Goal: Information Seeking & Learning: Learn about a topic

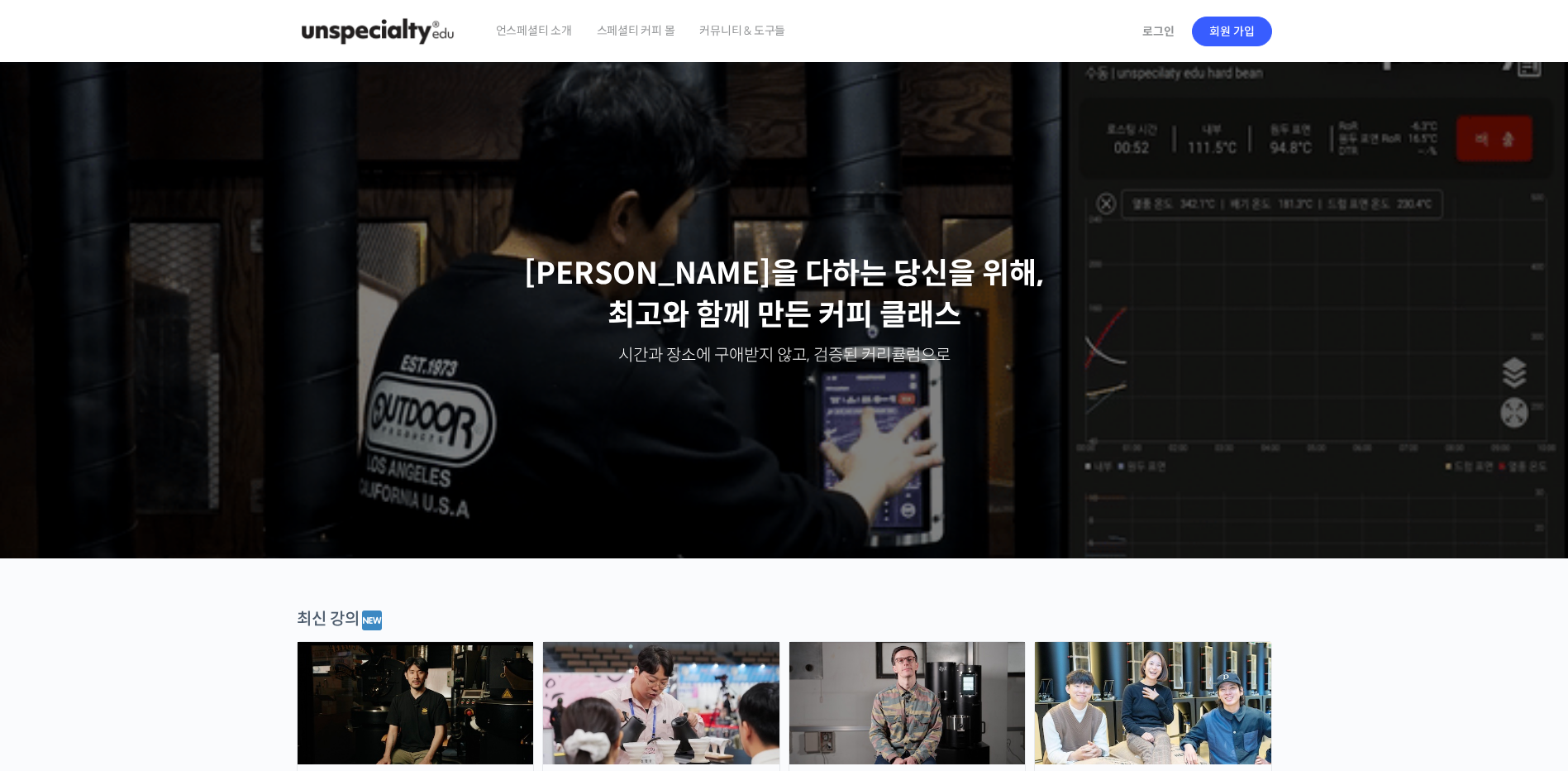
click at [555, 35] on span "언스페셜티 소개" at bounding box center [534, 30] width 76 height 62
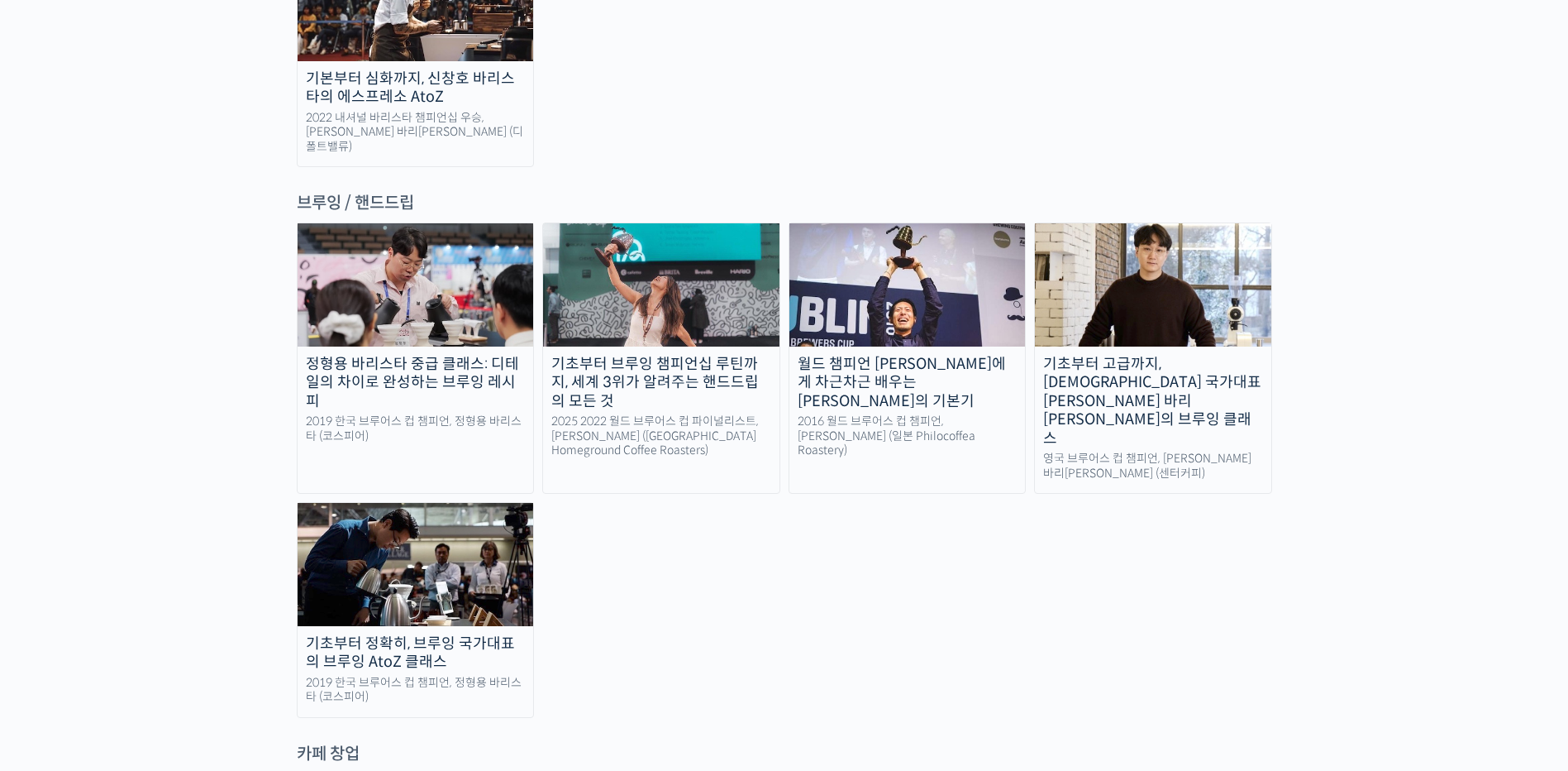
scroll to position [2480, 0]
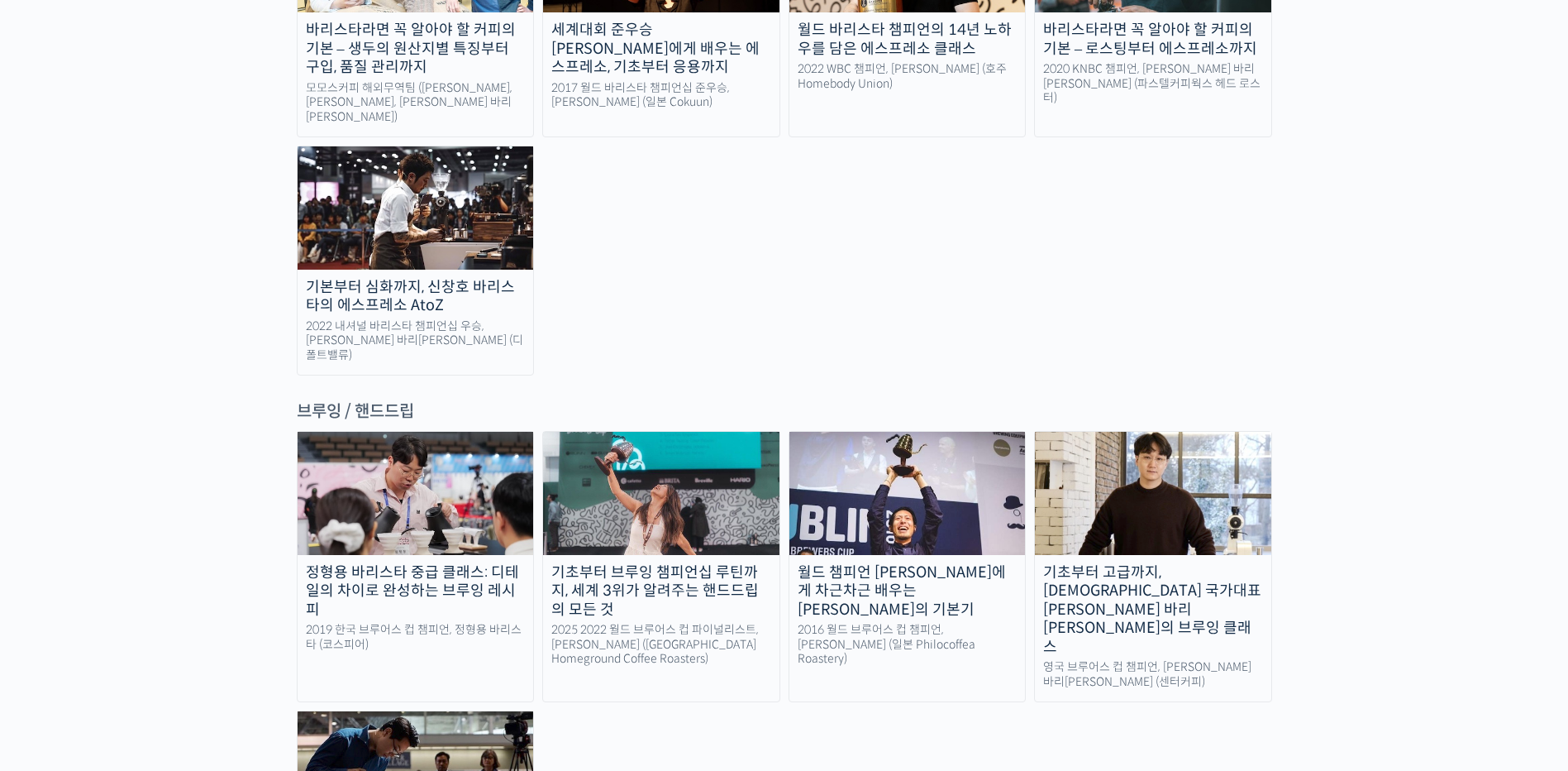
click at [389, 400] on div "브루잉 / 핸드드립" at bounding box center [784, 411] width 976 height 23
click at [302, 400] on div "브루잉 / 핸드드립" at bounding box center [784, 411] width 976 height 23
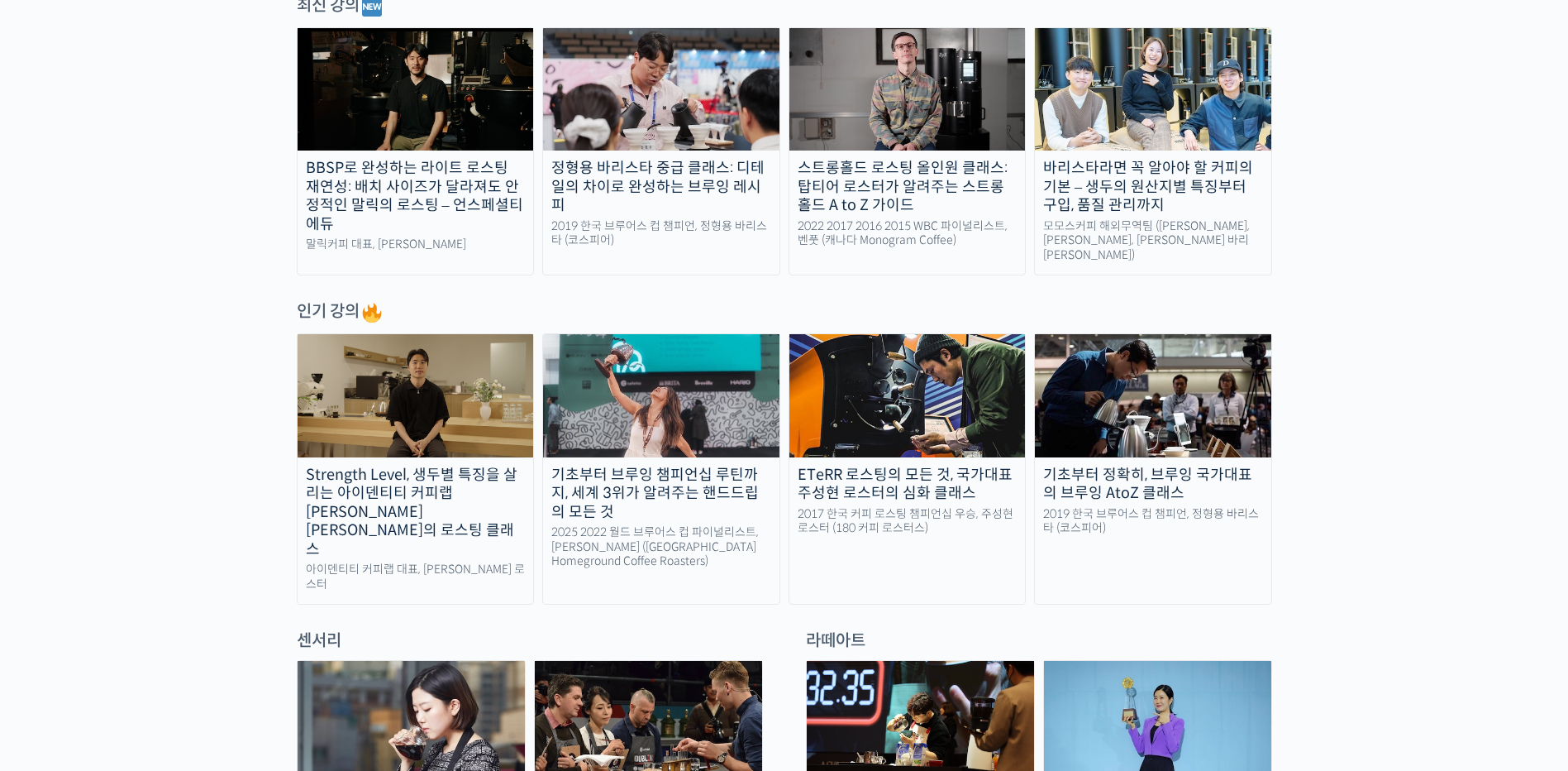
scroll to position [331, 0]
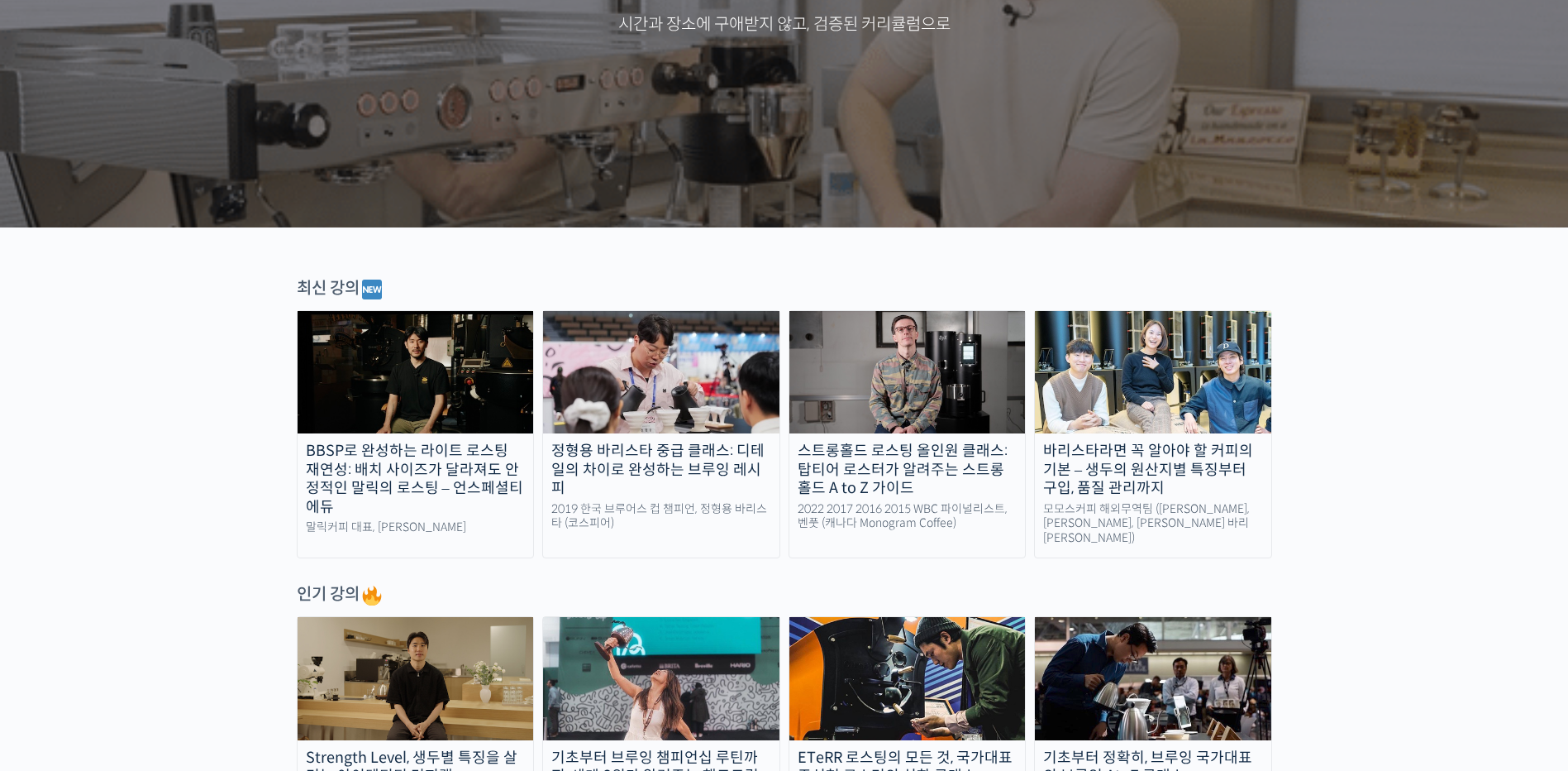
click at [473, 523] on div "말릭커피 대표, 최철 로스터" at bounding box center [415, 527] width 237 height 15
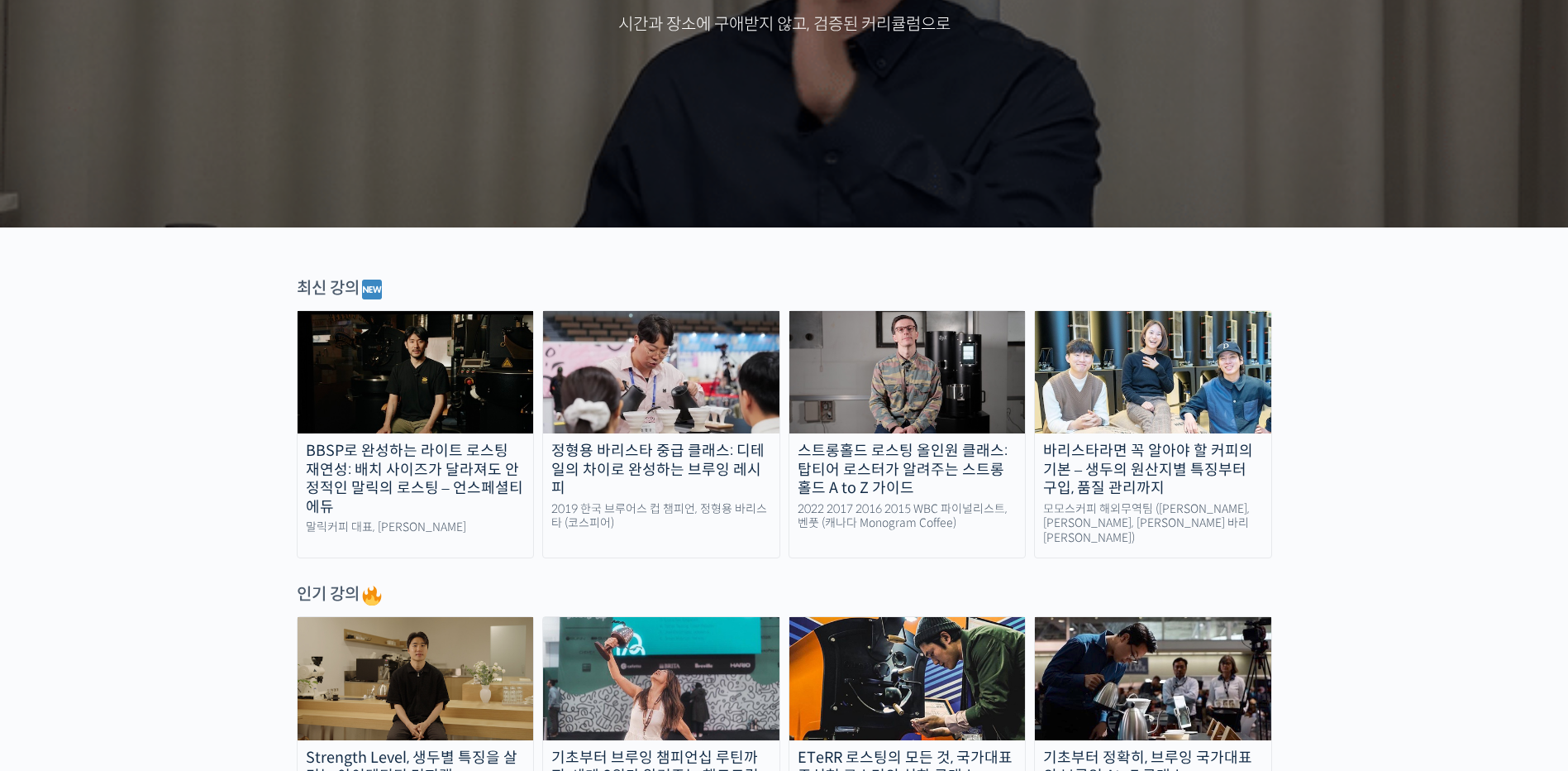
click at [1156, 367] on img at bounding box center [1153, 372] width 237 height 122
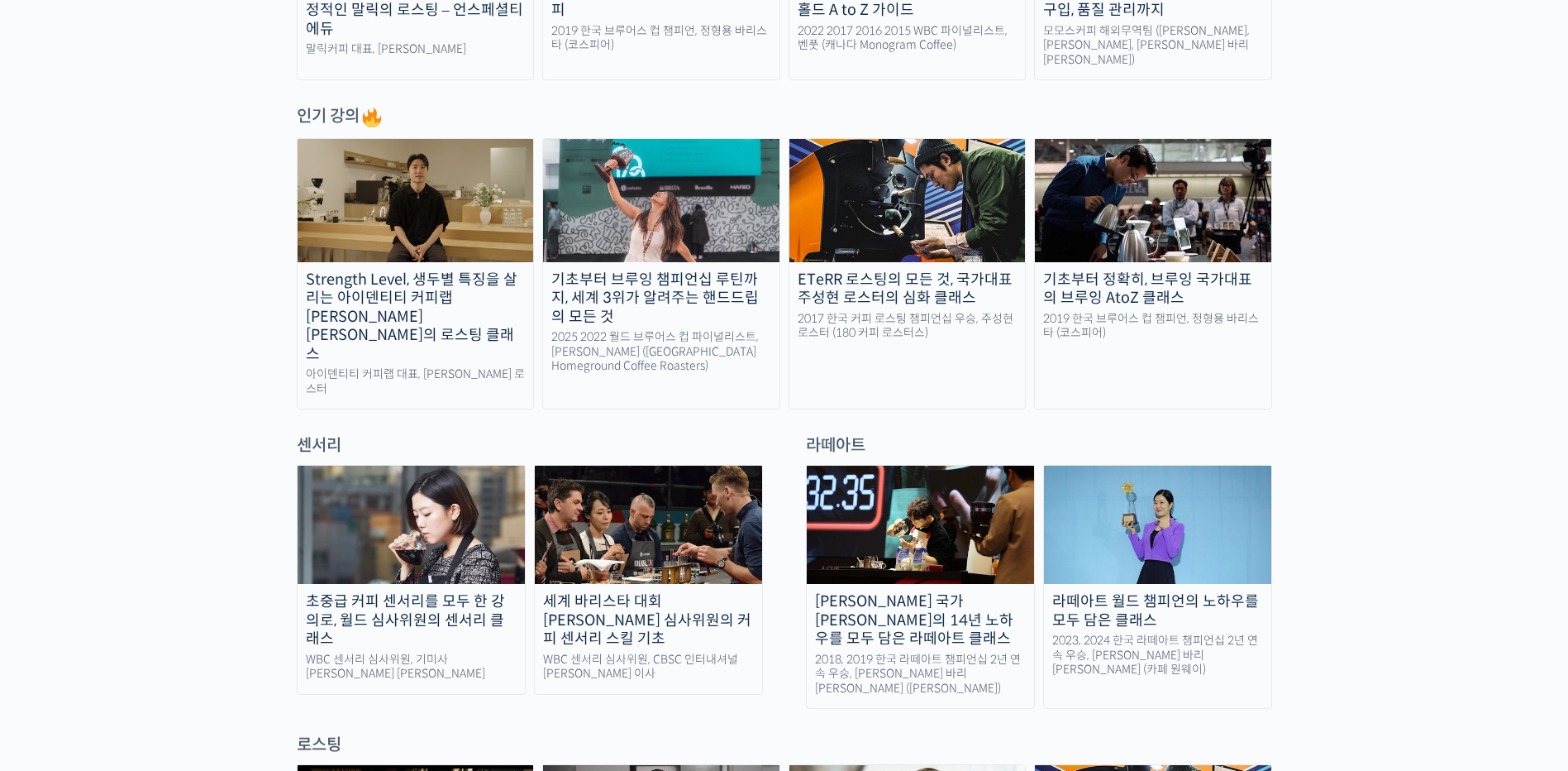
scroll to position [662, 0]
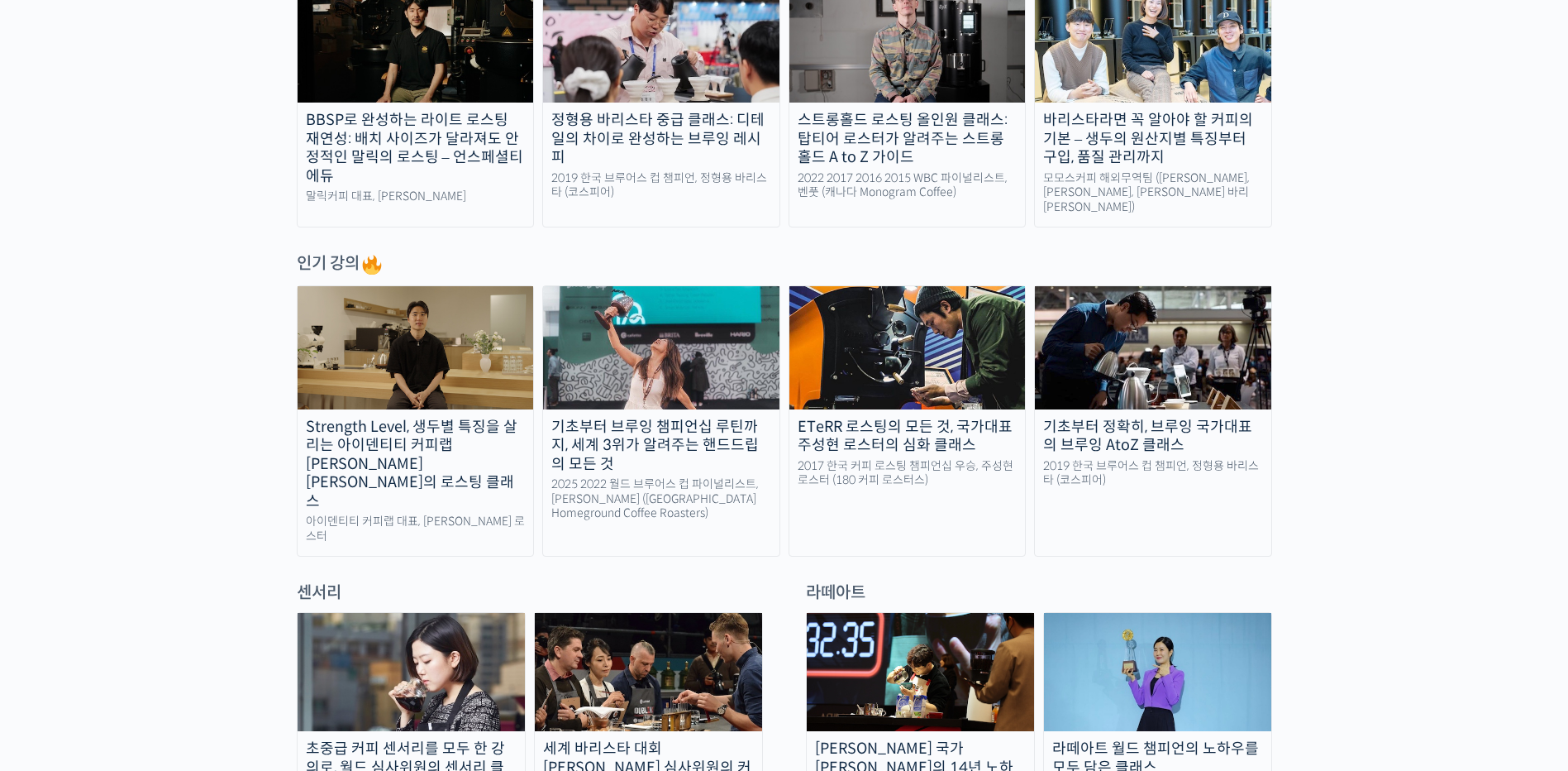
click at [1145, 439] on div "기초부터 정확히, 브루잉 국가대표의 브루잉 AtoZ 클래스" at bounding box center [1153, 436] width 237 height 38
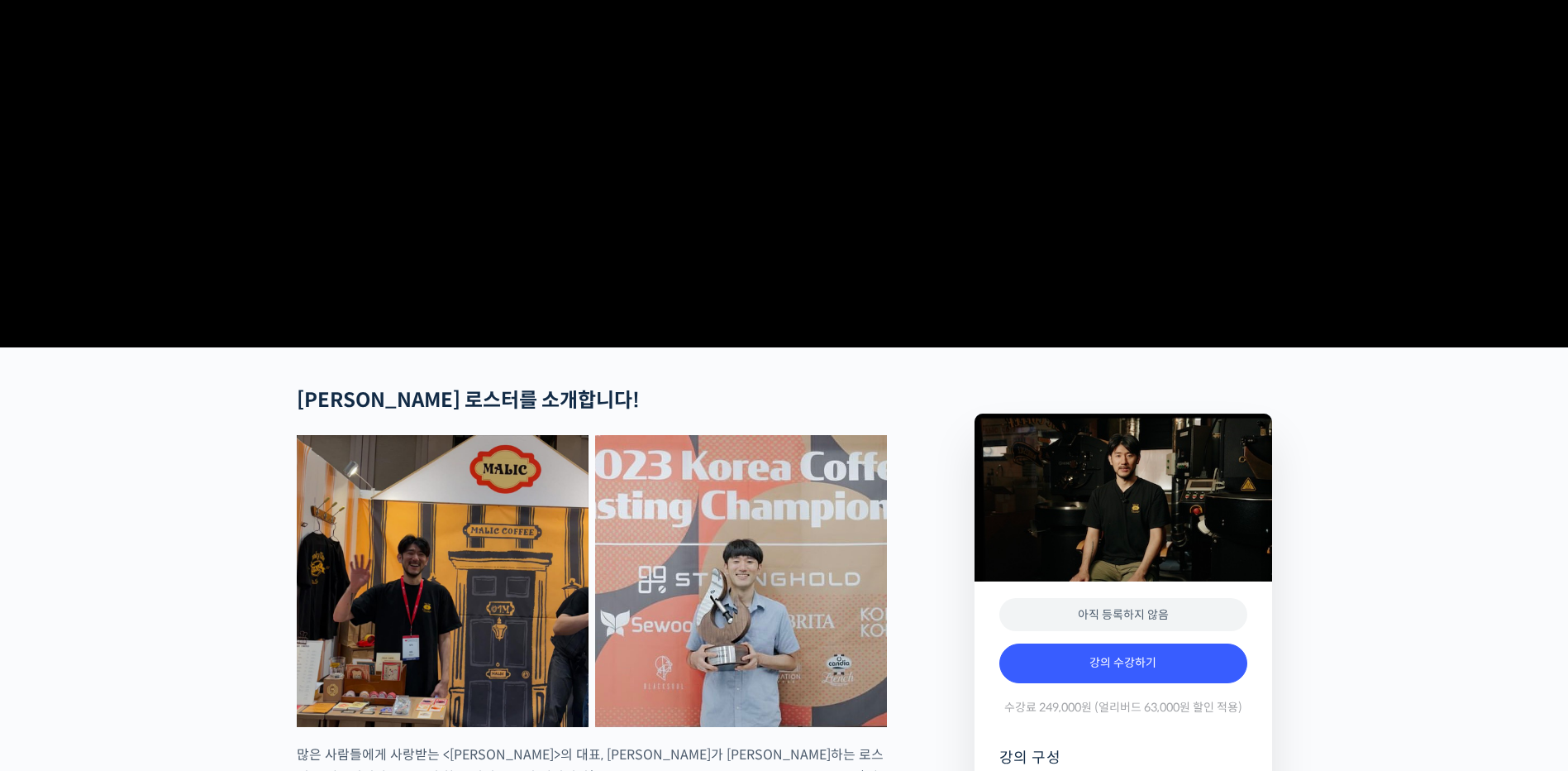
scroll to position [82, 0]
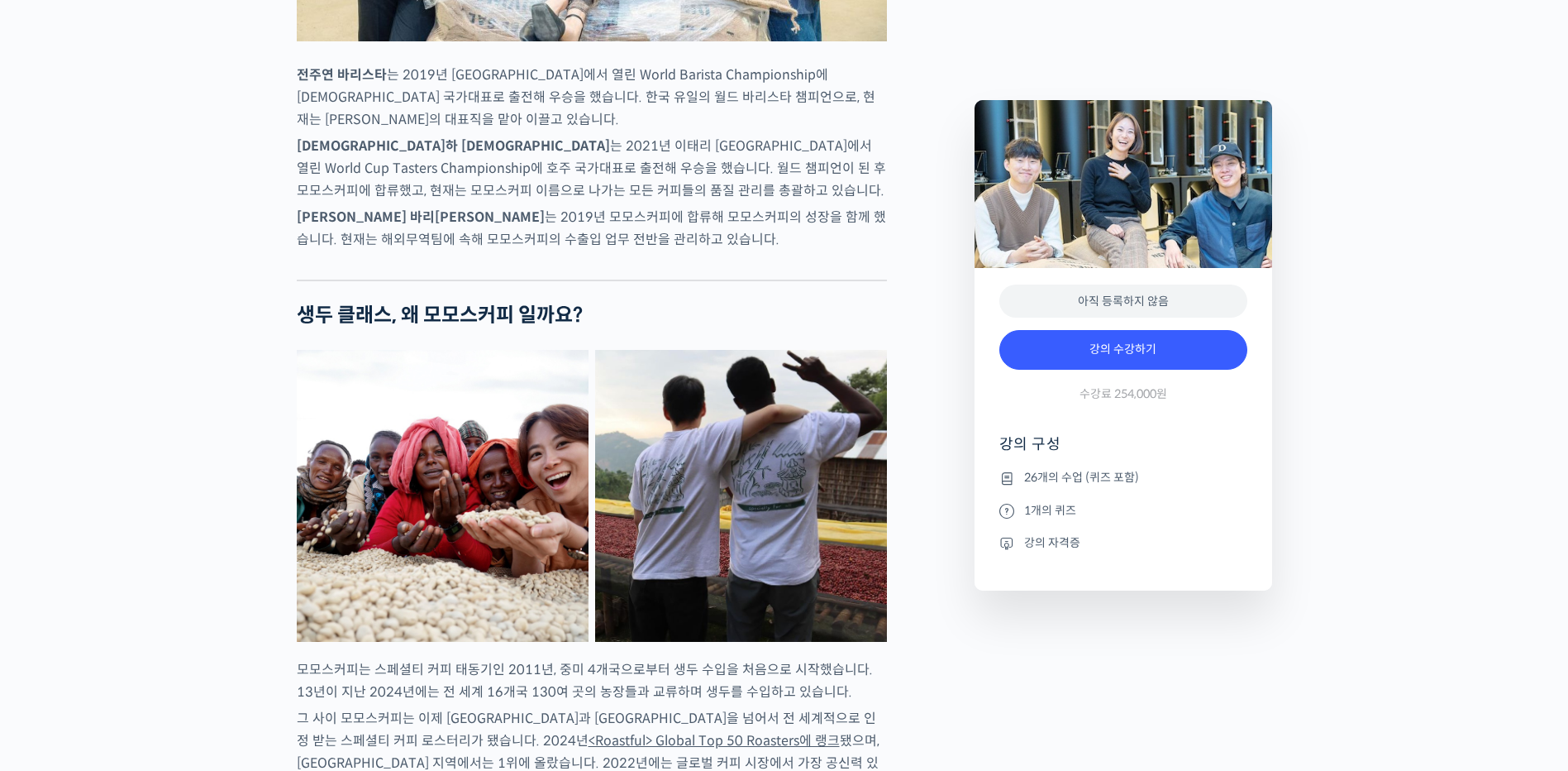
scroll to position [1405, 0]
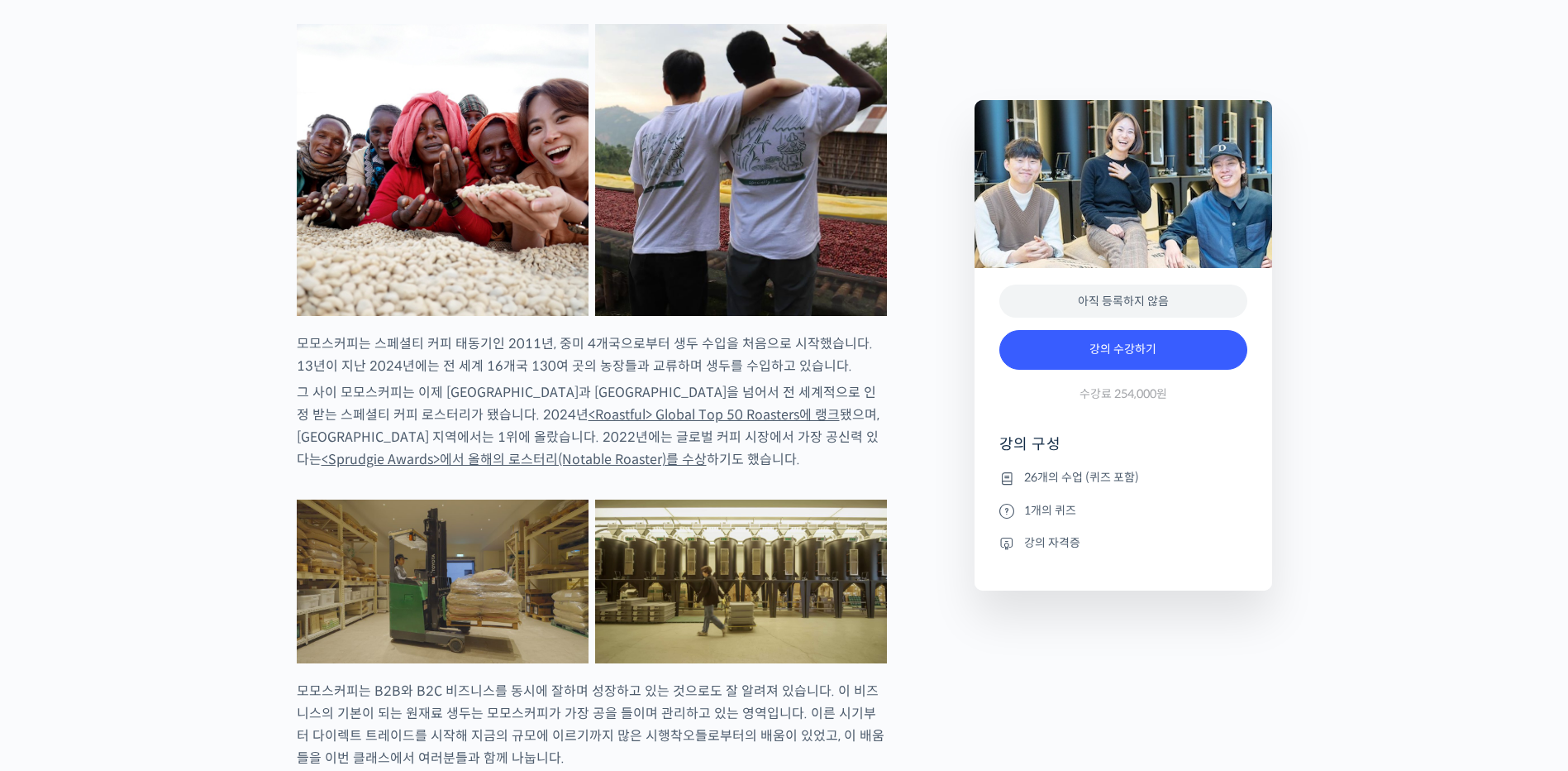
click at [413, 287] on img at bounding box center [443, 169] width 292 height 292
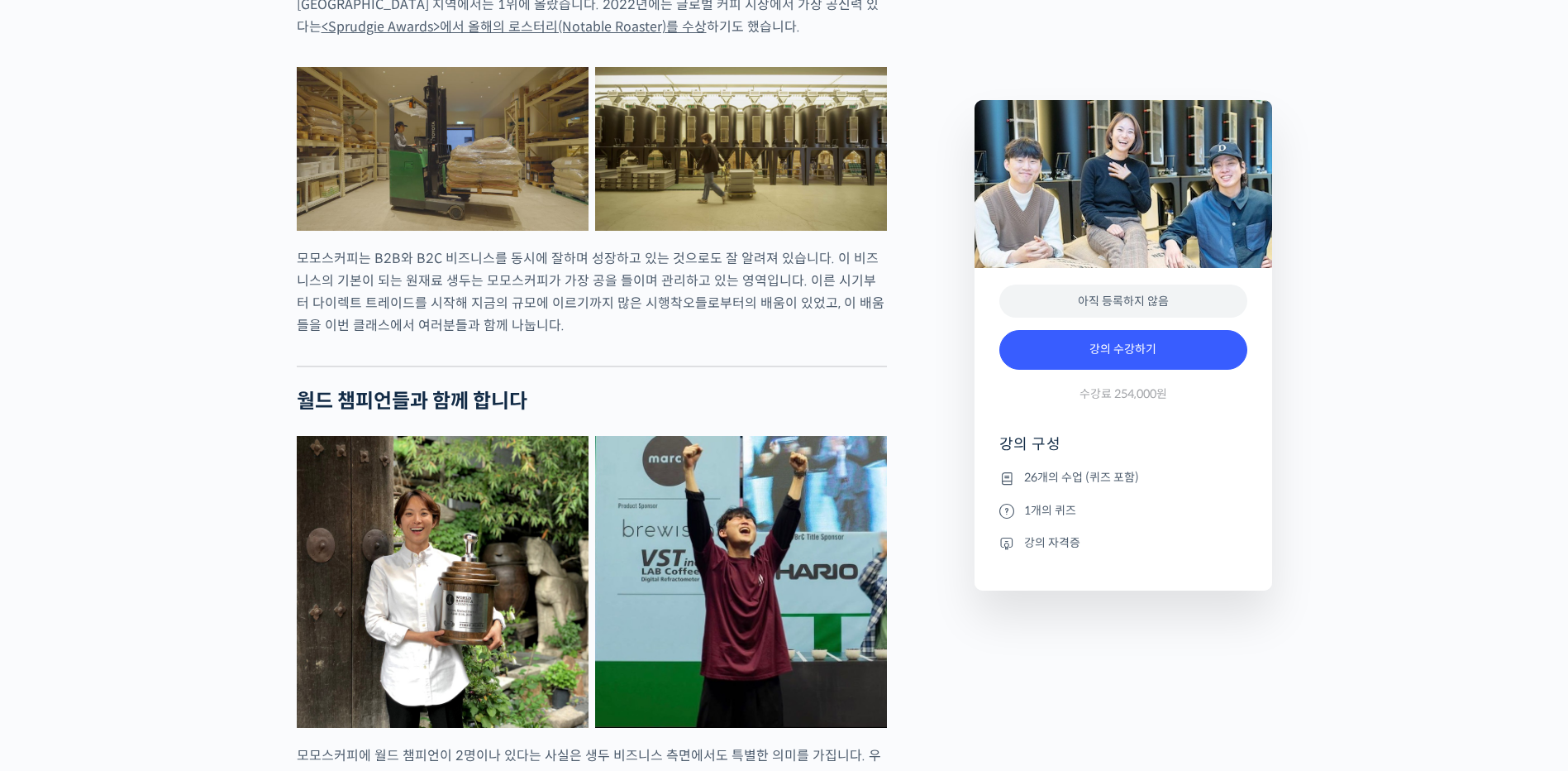
scroll to position [2149, 0]
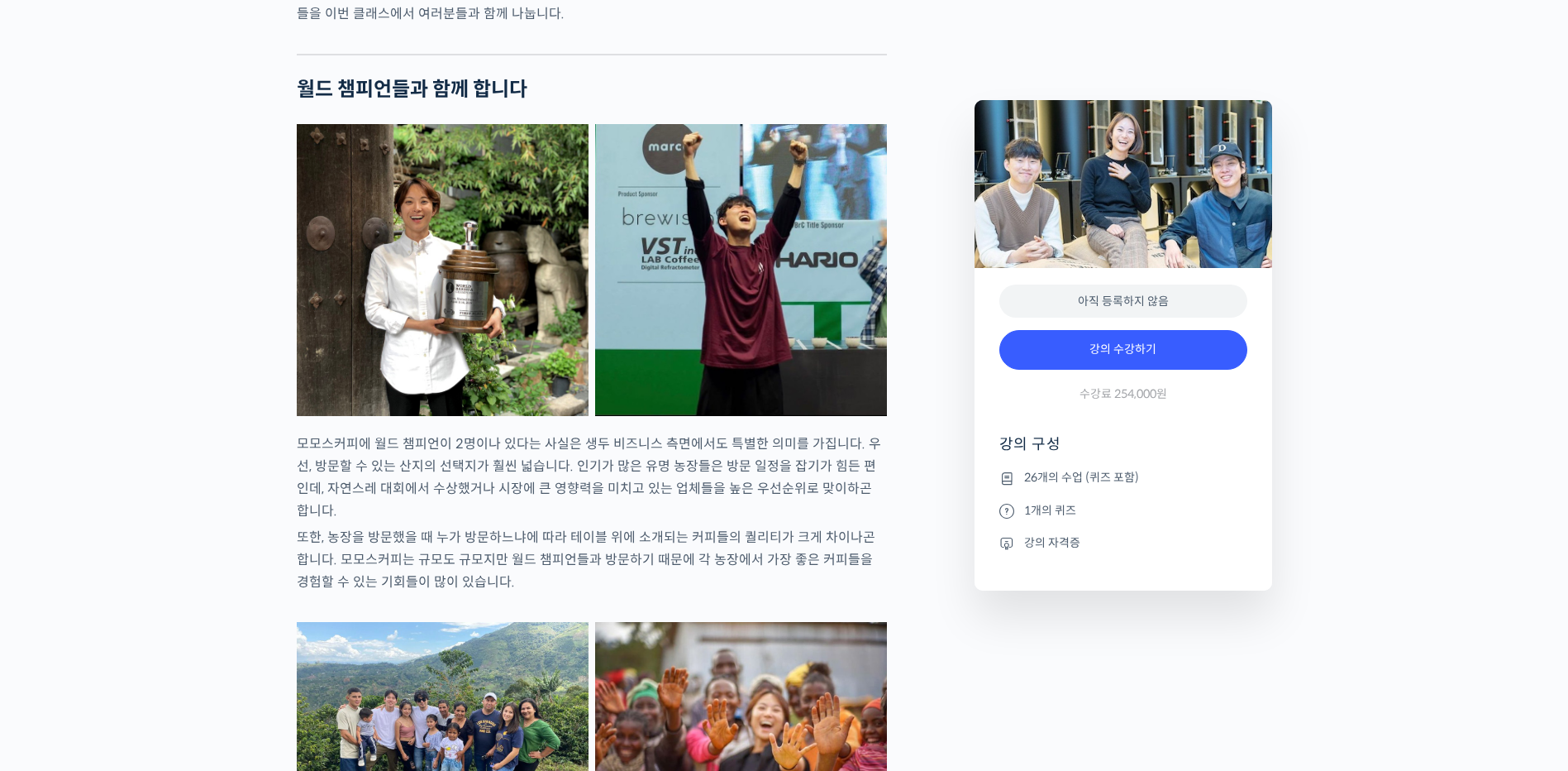
click at [442, 402] on img at bounding box center [443, 270] width 292 height 292
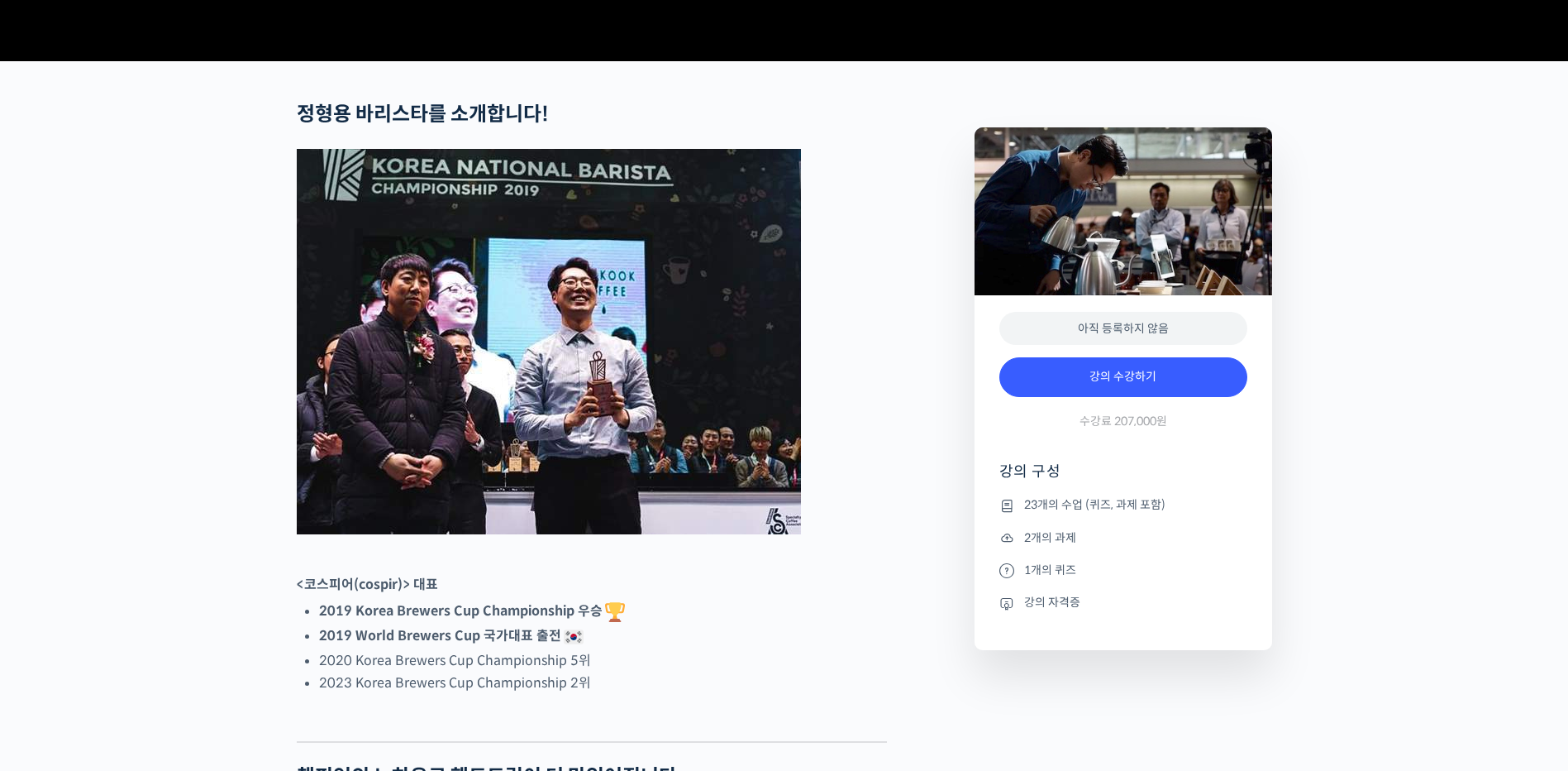
drag, startPoint x: 1008, startPoint y: 669, endPoint x: 1101, endPoint y: 667, distance: 93.0
click at [1101, 612] on li "강의 자격증" at bounding box center [1123, 603] width 248 height 20
drag, startPoint x: 1076, startPoint y: 633, endPoint x: 985, endPoint y: 641, distance: 91.4
click at [1025, 580] on li "1개의 퀴즈" at bounding box center [1123, 570] width 248 height 20
click at [829, 649] on li "2019 World Brewers Cup 국가대표 출전" at bounding box center [602, 636] width 568 height 25
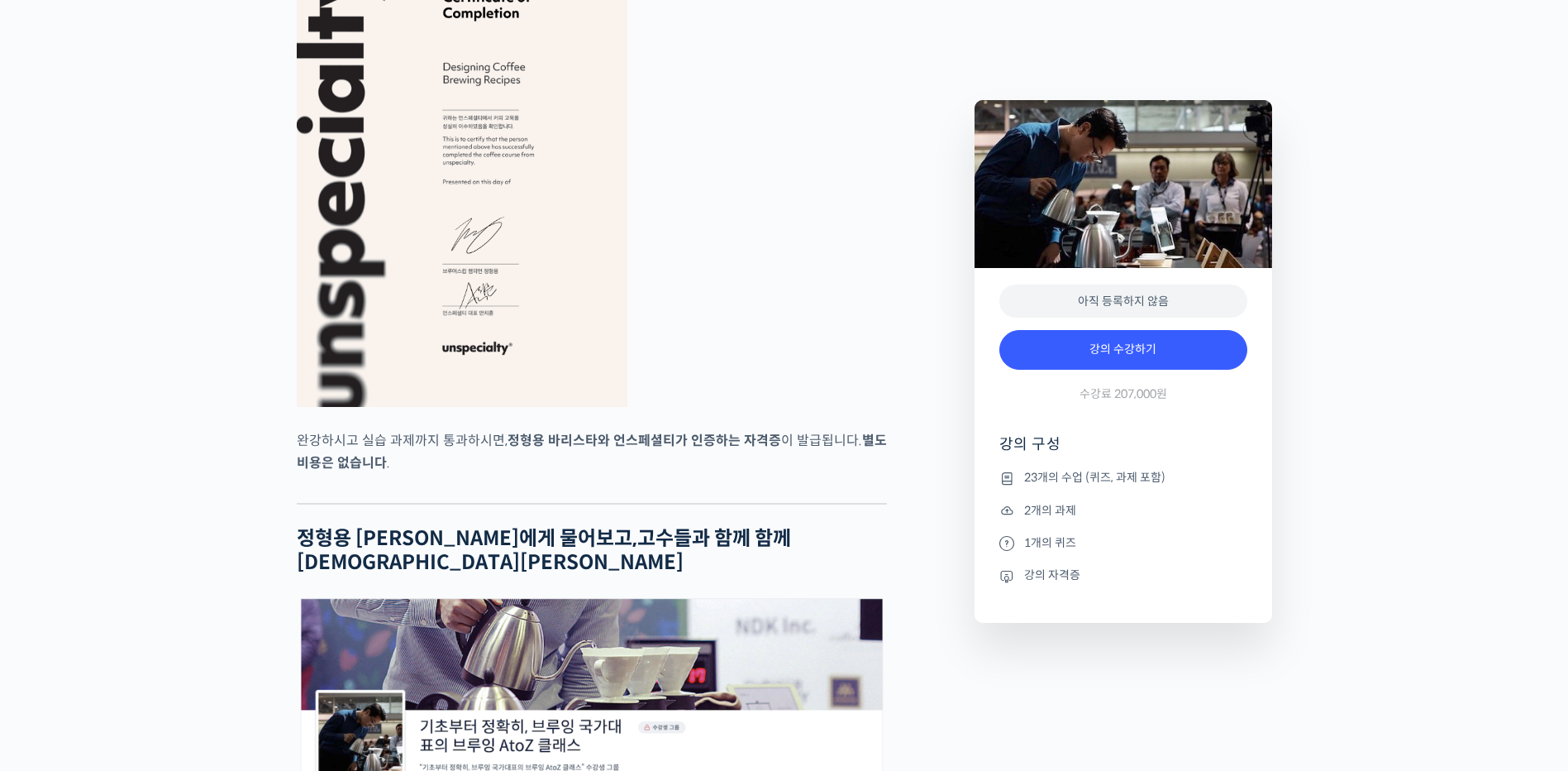
scroll to position [6449, 0]
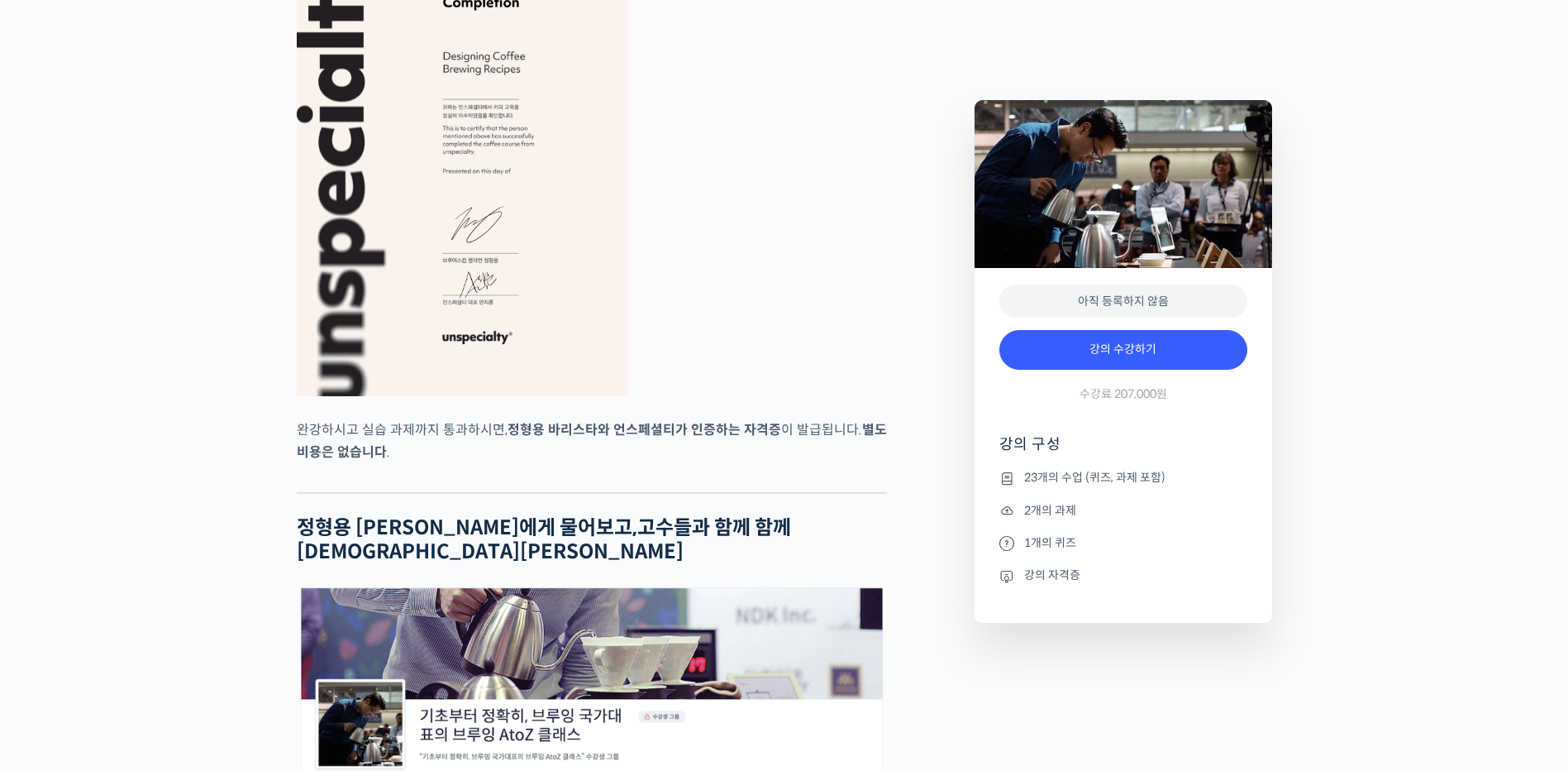
click at [427, 132] on img at bounding box center [463, 162] width 331 height 468
click at [459, 295] on img at bounding box center [463, 162] width 331 height 468
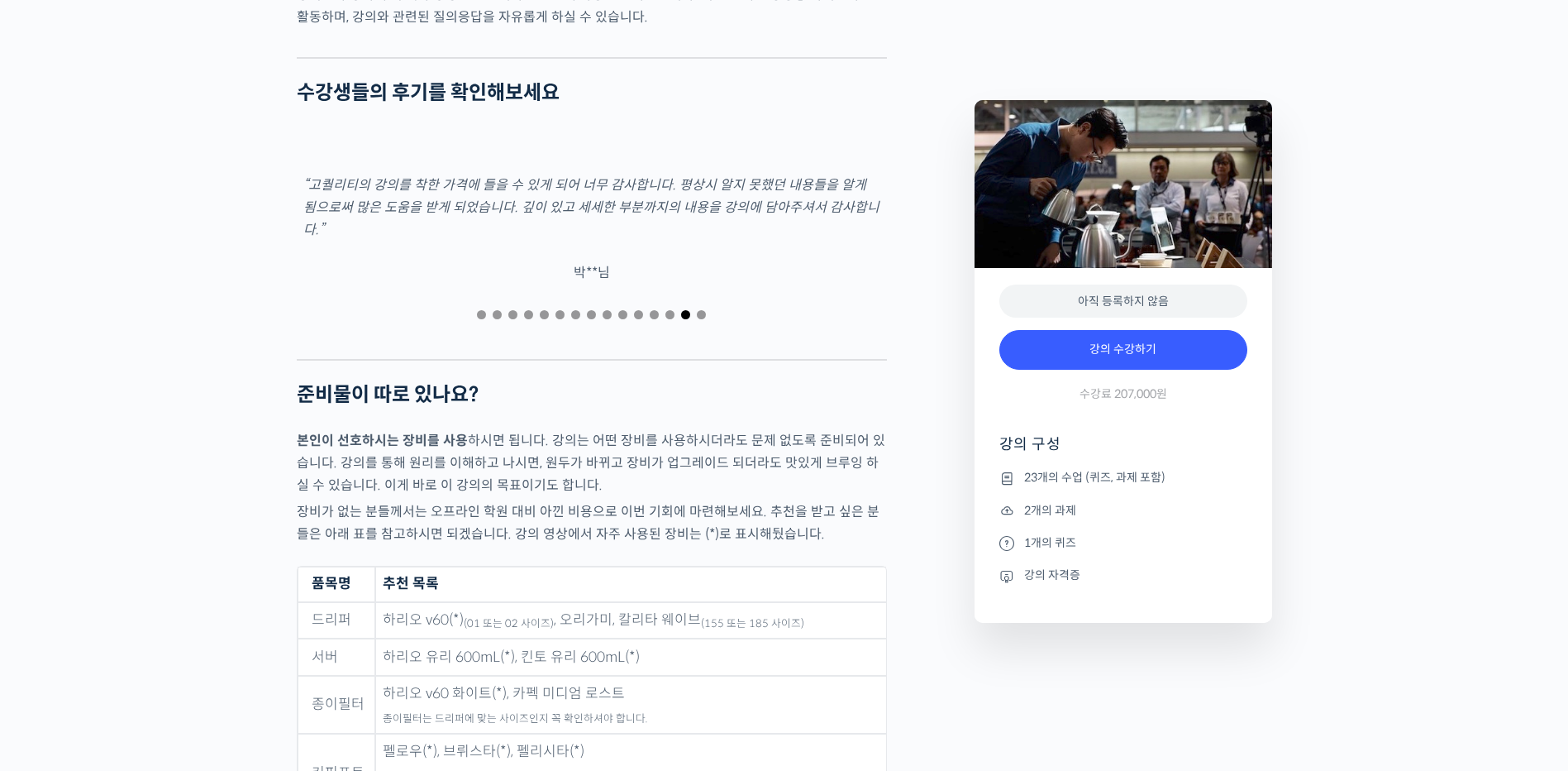
scroll to position [7690, 0]
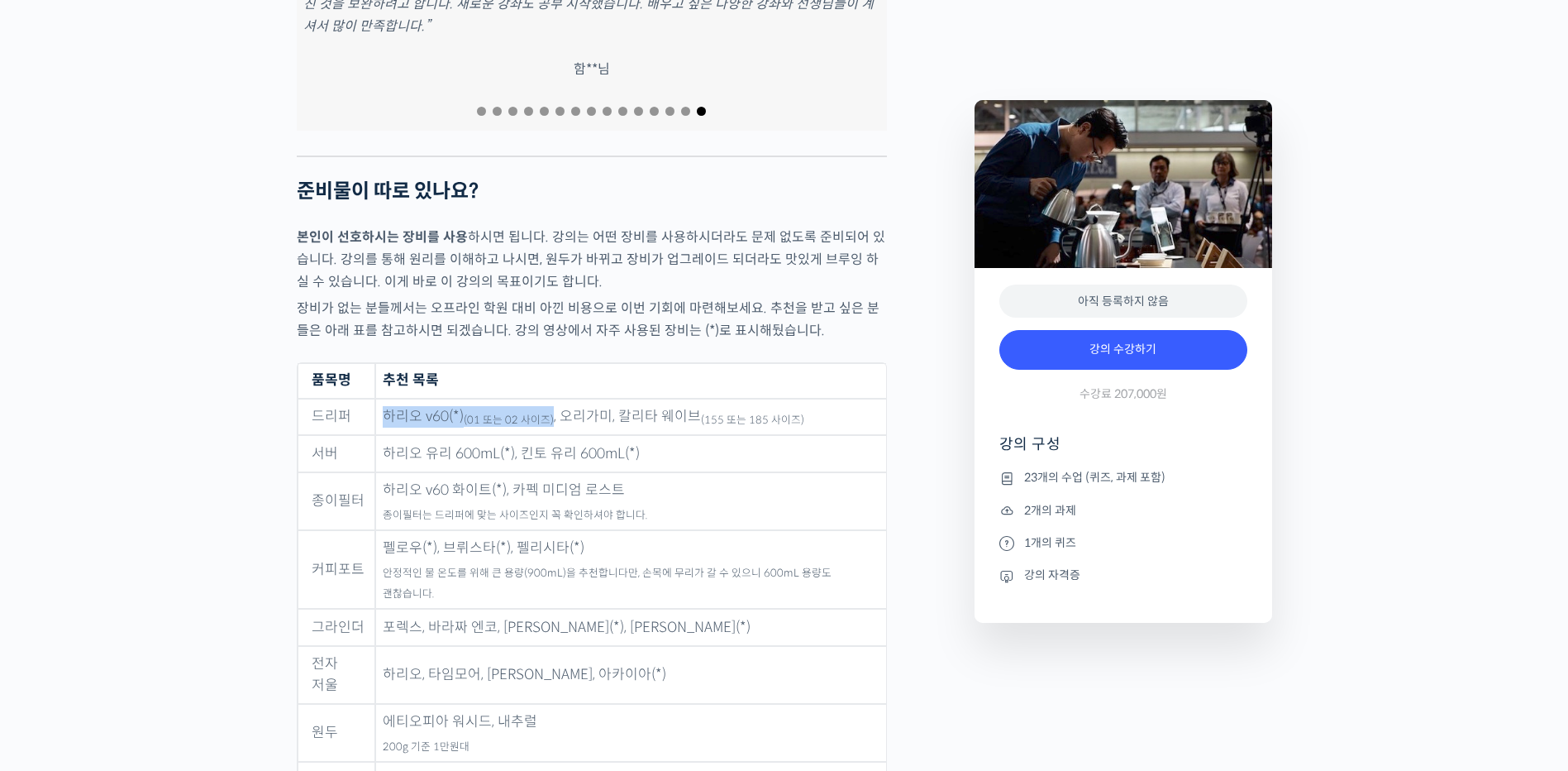
drag, startPoint x: 386, startPoint y: 437, endPoint x: 549, endPoint y: 448, distance: 163.4
click at [549, 436] on td "하리오 v60(*) (01 또는 02 사이즈) , 오리가미, 칼리타 웨이브 (155 또는 185 사이즈)" at bounding box center [631, 417] width 511 height 38
drag, startPoint x: 549, startPoint y: 448, endPoint x: 715, endPoint y: 507, distance: 176.2
click at [715, 507] on td "하리오 v60 화이트(*), 카펙 미디엄 로스트 종이필터는 드리퍼에 맞는 사이즈인지 꼭 확인하셔야 합니다." at bounding box center [631, 500] width 511 height 57
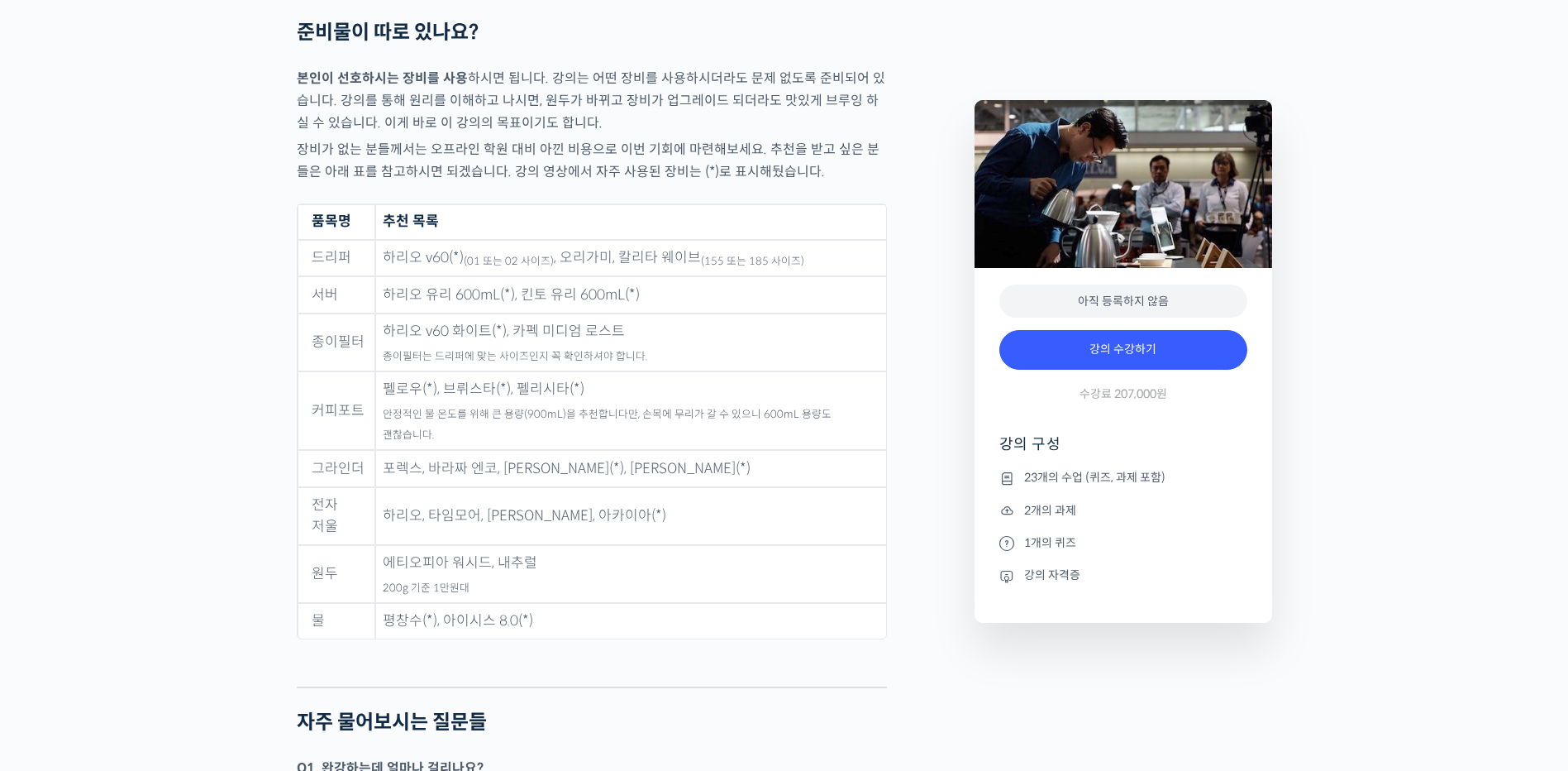
scroll to position [7856, 0]
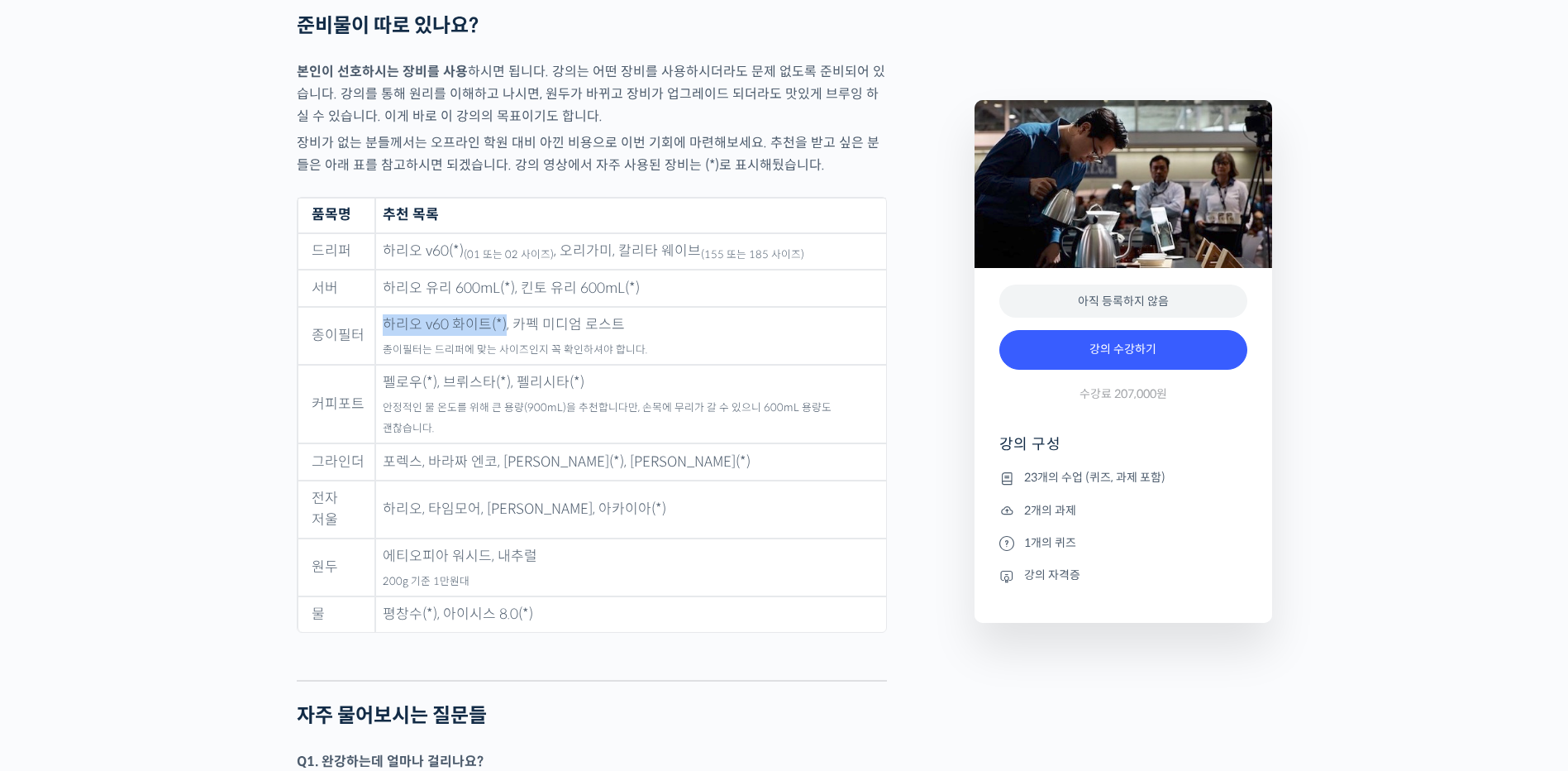
drag, startPoint x: 456, startPoint y: 341, endPoint x: 504, endPoint y: 345, distance: 48.2
click at [504, 345] on td "하리오 v60 화이트(*), 카펙 미디엄 로스트 종이필터는 드리퍼에 맞는 사이즈인지 꼭 확인하셔야 합니다." at bounding box center [631, 336] width 511 height 57
drag, startPoint x: 504, startPoint y: 345, endPoint x: 700, endPoint y: 370, distance: 197.6
click at [700, 365] on td "하리오 v60 화이트(*), 카펙 미디엄 로스트 종이필터는 드리퍼에 맞는 사이즈인지 꼭 확인하셔야 합니다." at bounding box center [631, 336] width 511 height 57
drag, startPoint x: 566, startPoint y: 464, endPoint x: 681, endPoint y: 468, distance: 115.1
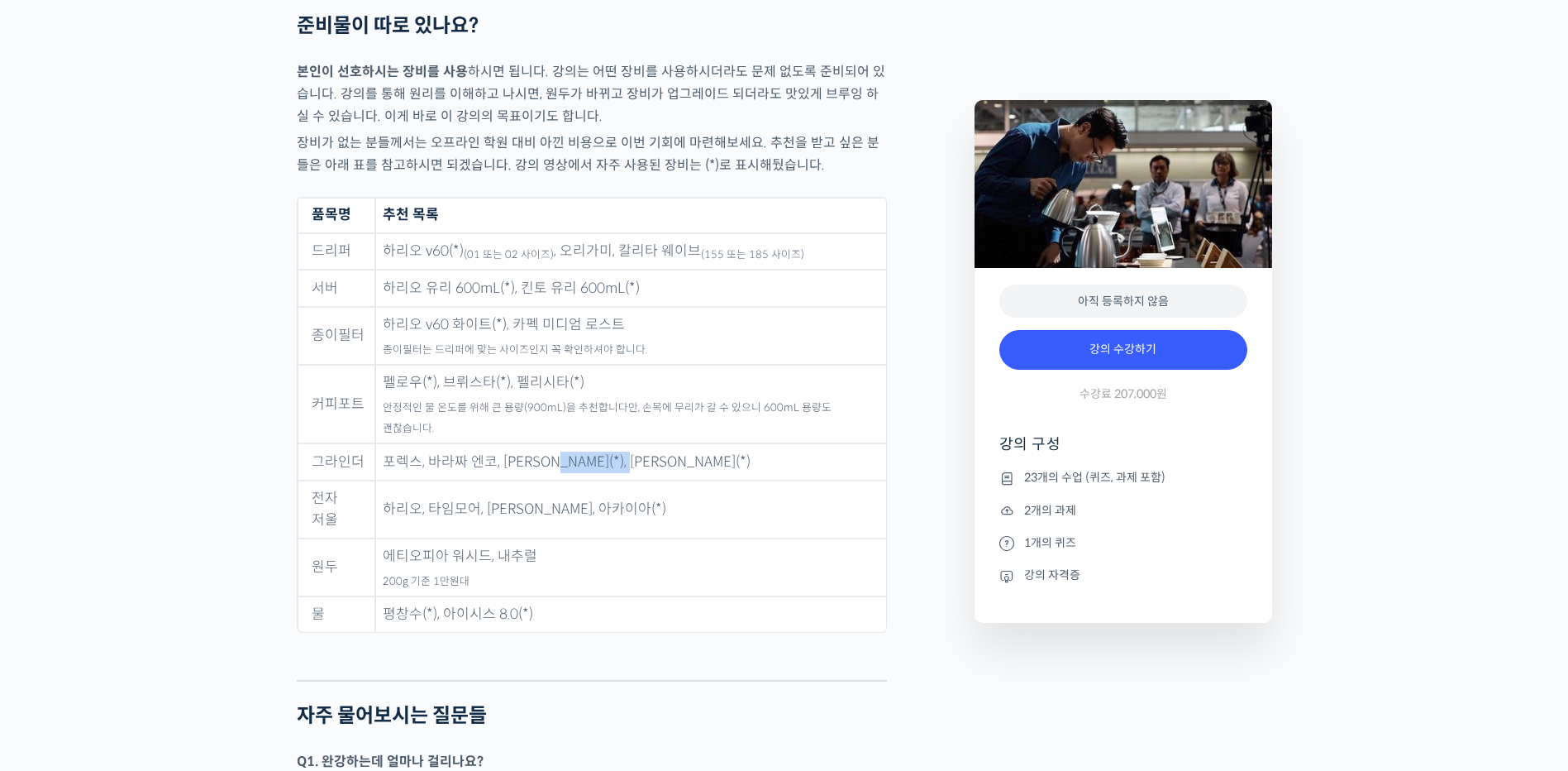
click at [681, 468] on td "포렉스, 바라짜 엔코, [PERSON_NAME](*), [PERSON_NAME](*)" at bounding box center [631, 462] width 511 height 38
click at [680, 471] on td "포렉스, 바라짜 엔코, [PERSON_NAME](*), [PERSON_NAME](*)" at bounding box center [631, 462] width 511 height 38
drag, startPoint x: 611, startPoint y: 496, endPoint x: 546, endPoint y: 514, distance: 67.4
click at [546, 514] on td "하리오, 타임모어, [PERSON_NAME], 아카이아(*)" at bounding box center [631, 509] width 511 height 57
drag, startPoint x: 546, startPoint y: 514, endPoint x: 547, endPoint y: 560, distance: 46.0
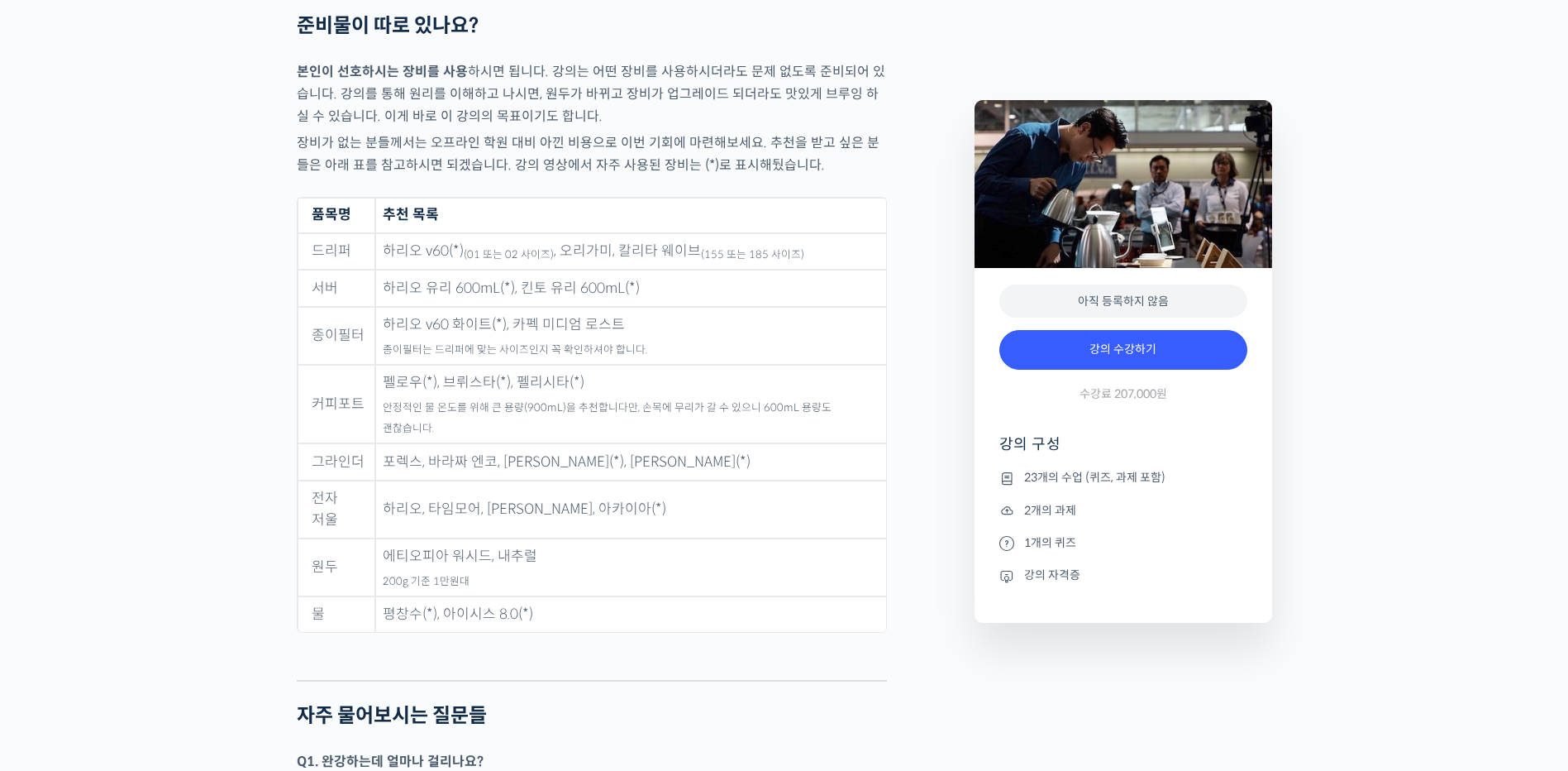
click at [547, 560] on td "에티오피아 워시드, 내추럴 200g 기준 1만원대" at bounding box center [631, 567] width 511 height 57
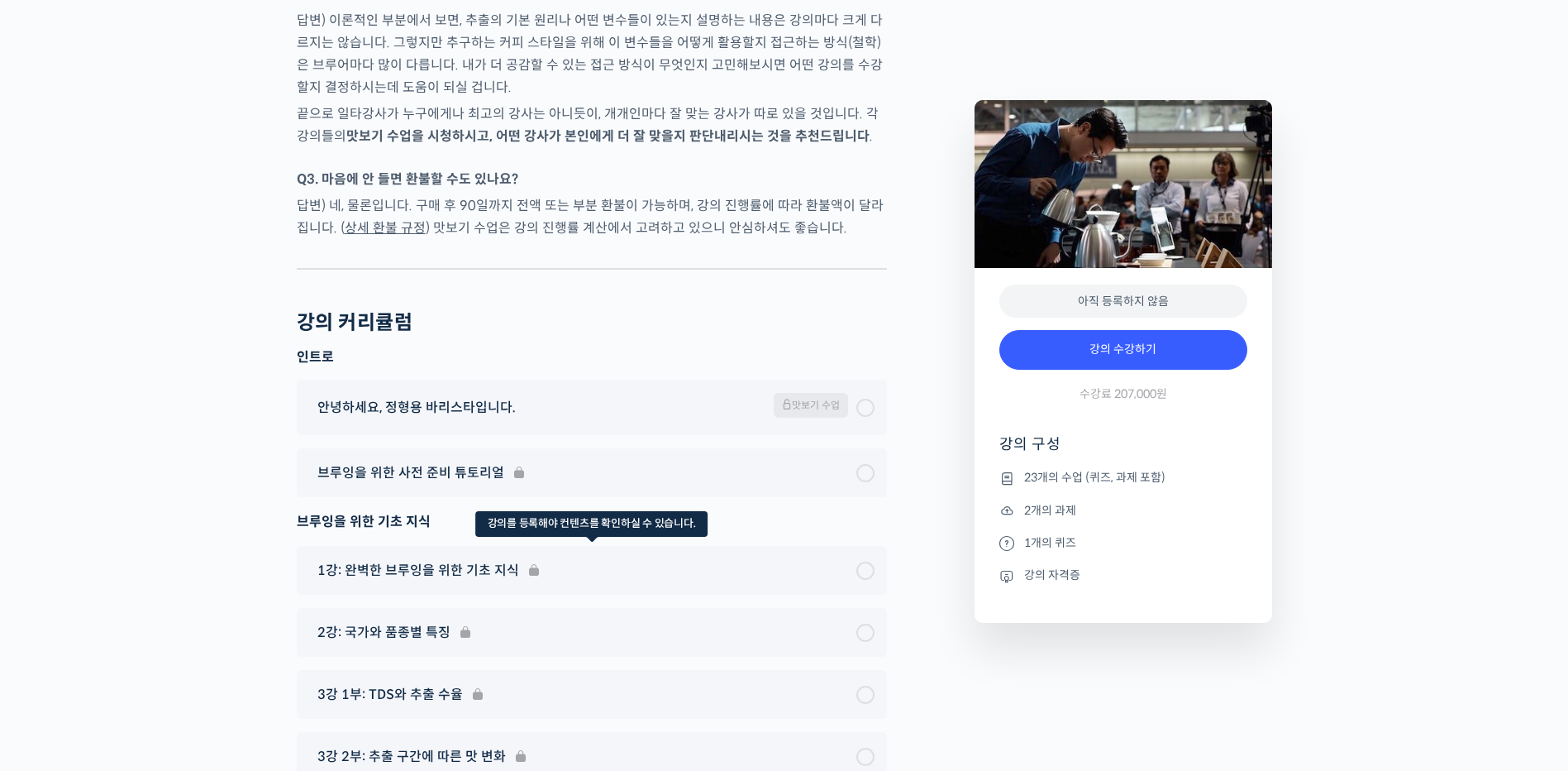
scroll to position [8765, 0]
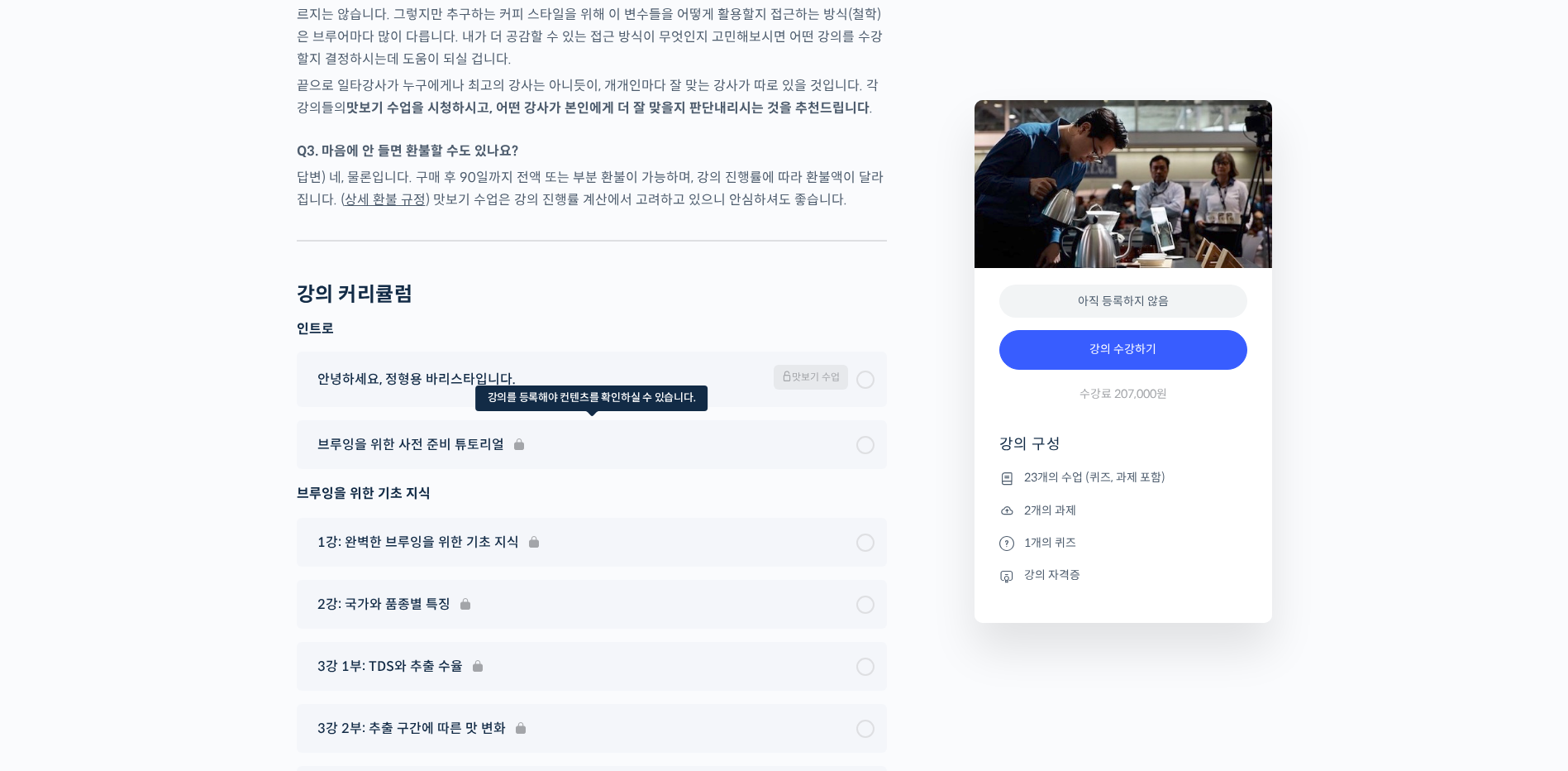
click at [462, 432] on div "브루잉을 위한 사전 준비 튜토리얼" at bounding box center [592, 444] width 590 height 49
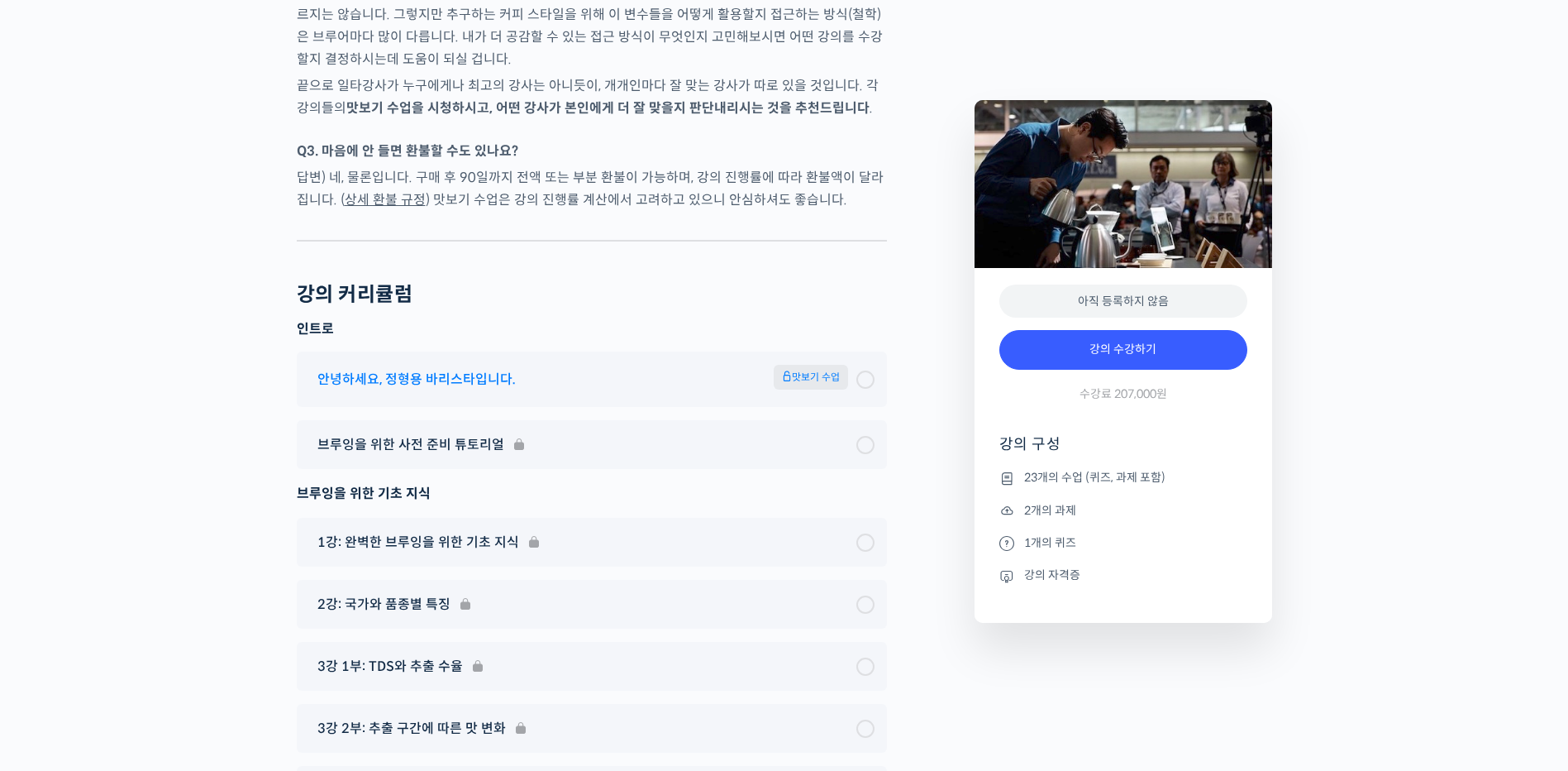
click at [871, 371] on div at bounding box center [865, 380] width 18 height 18
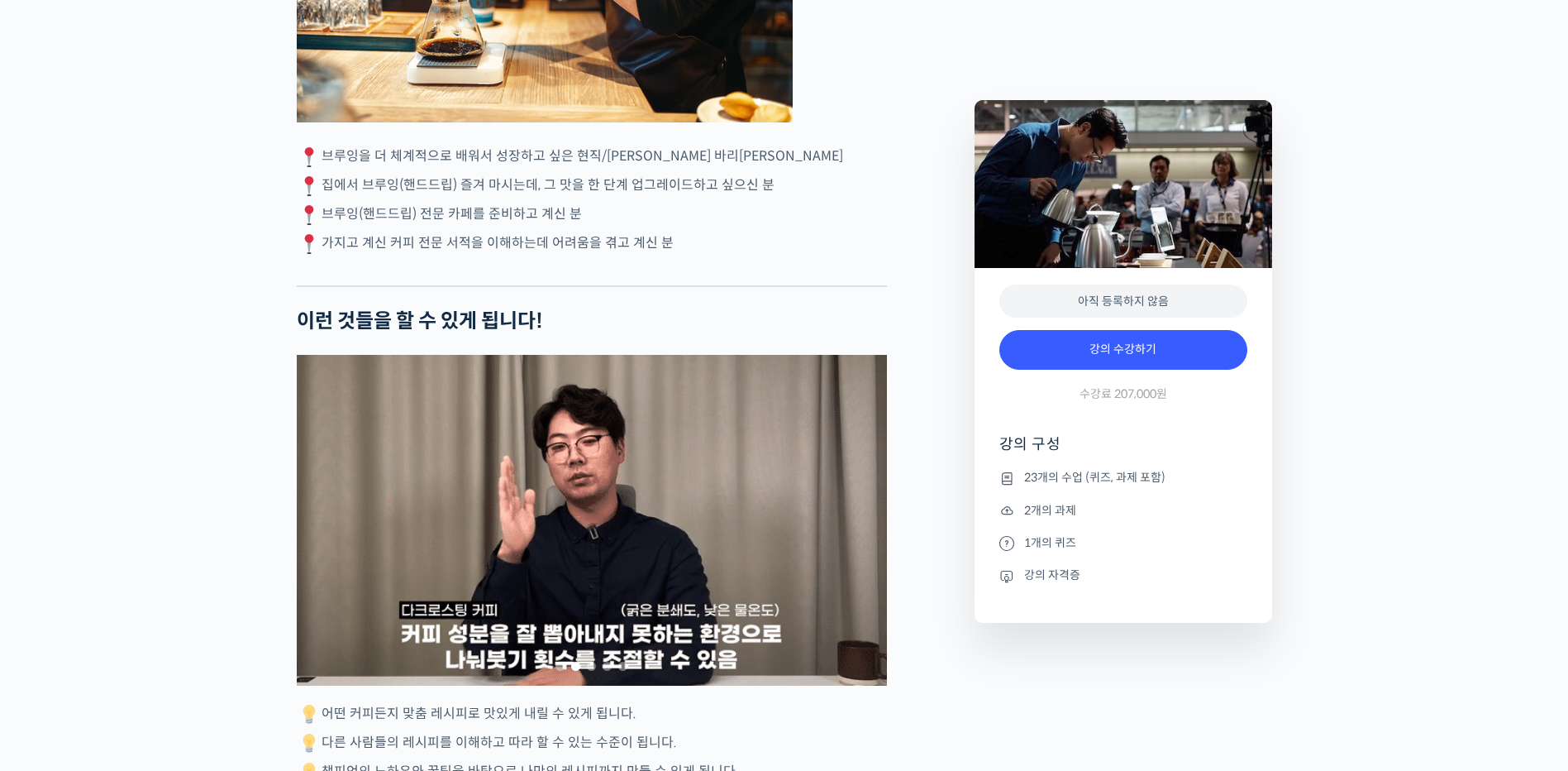
scroll to position [4090, 0]
